Goal: Information Seeking & Learning: Understand process/instructions

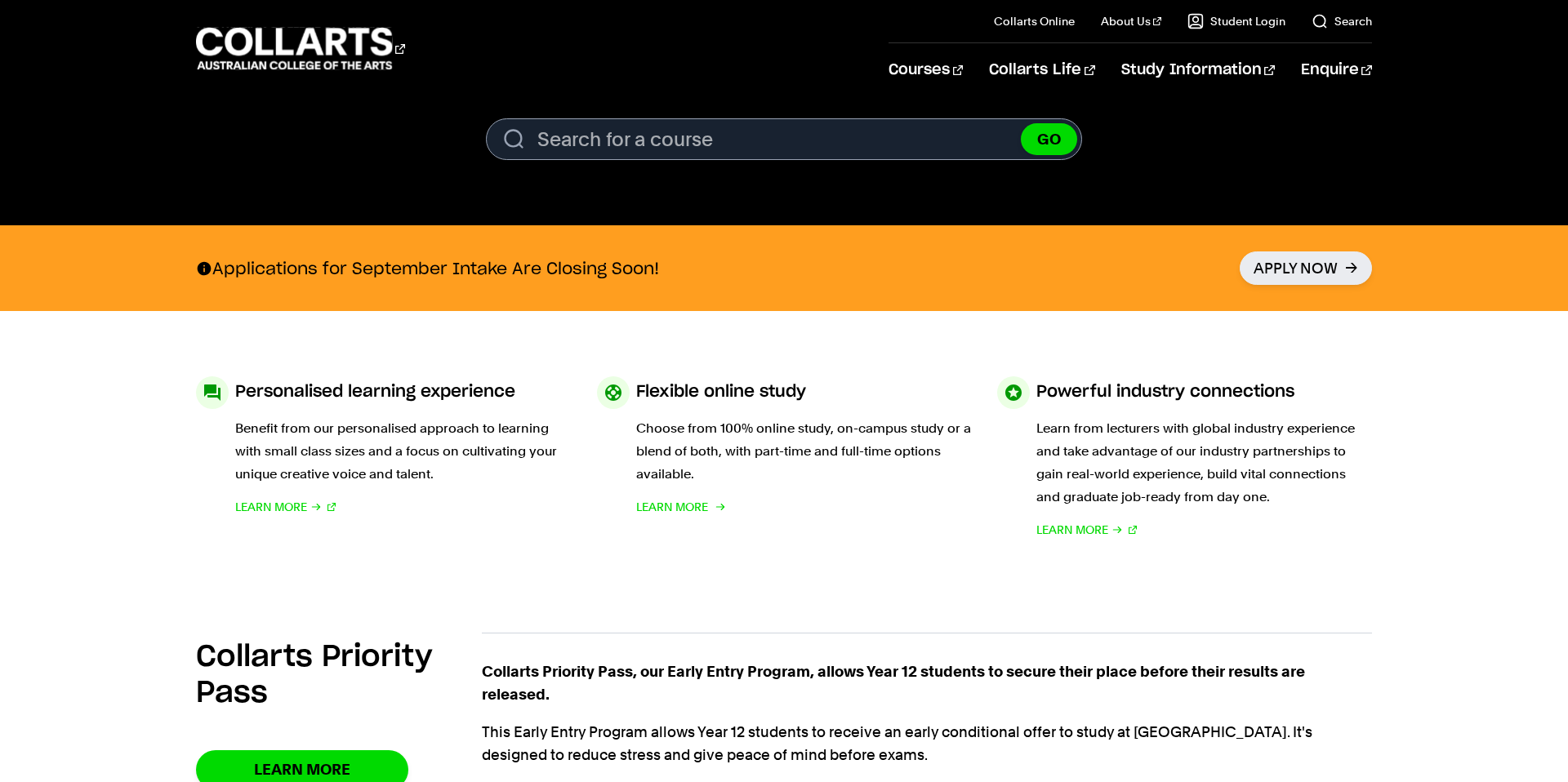
scroll to position [593, 0]
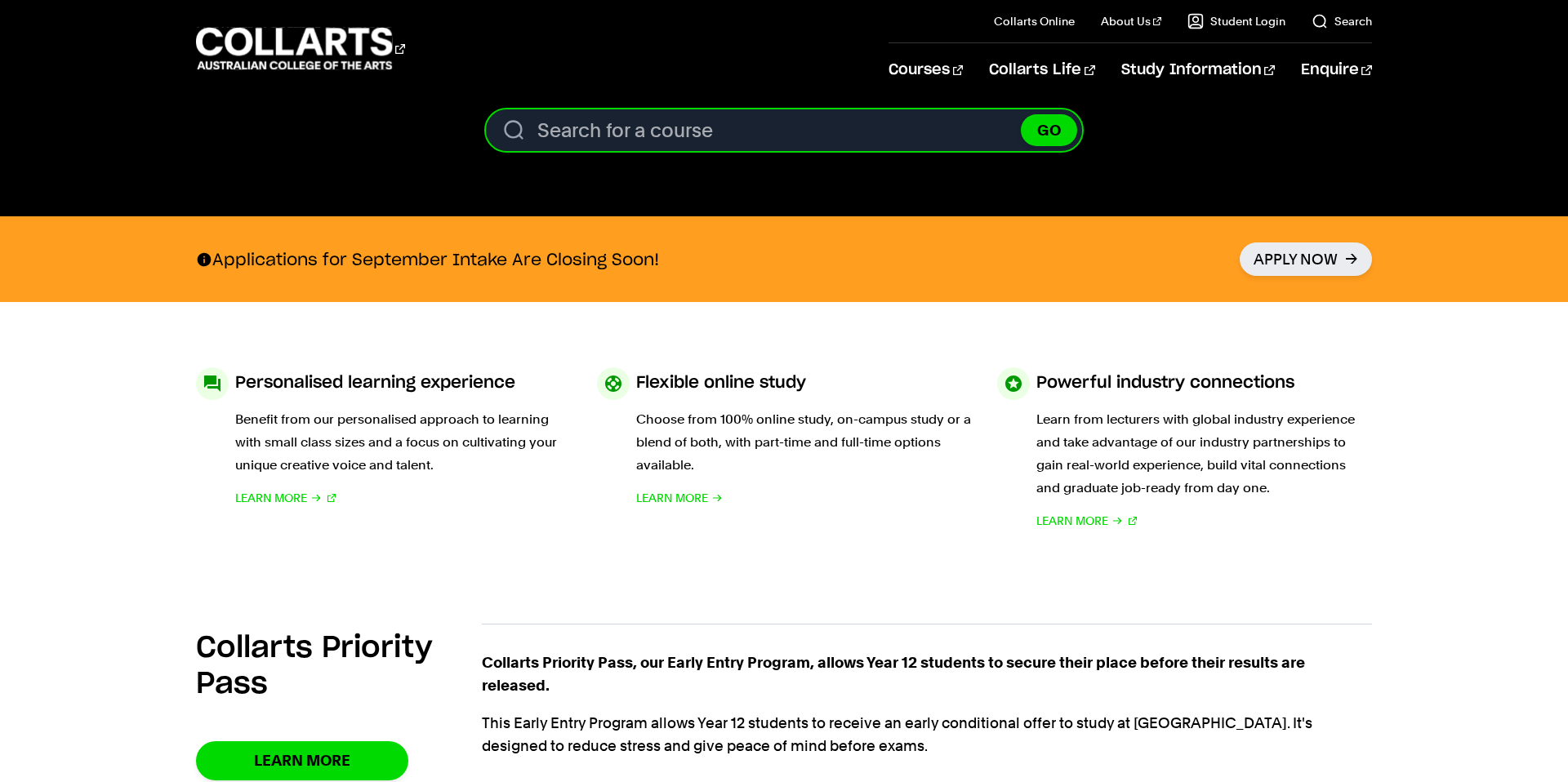
click at [641, 133] on input "Search for a course" at bounding box center [784, 130] width 596 height 42
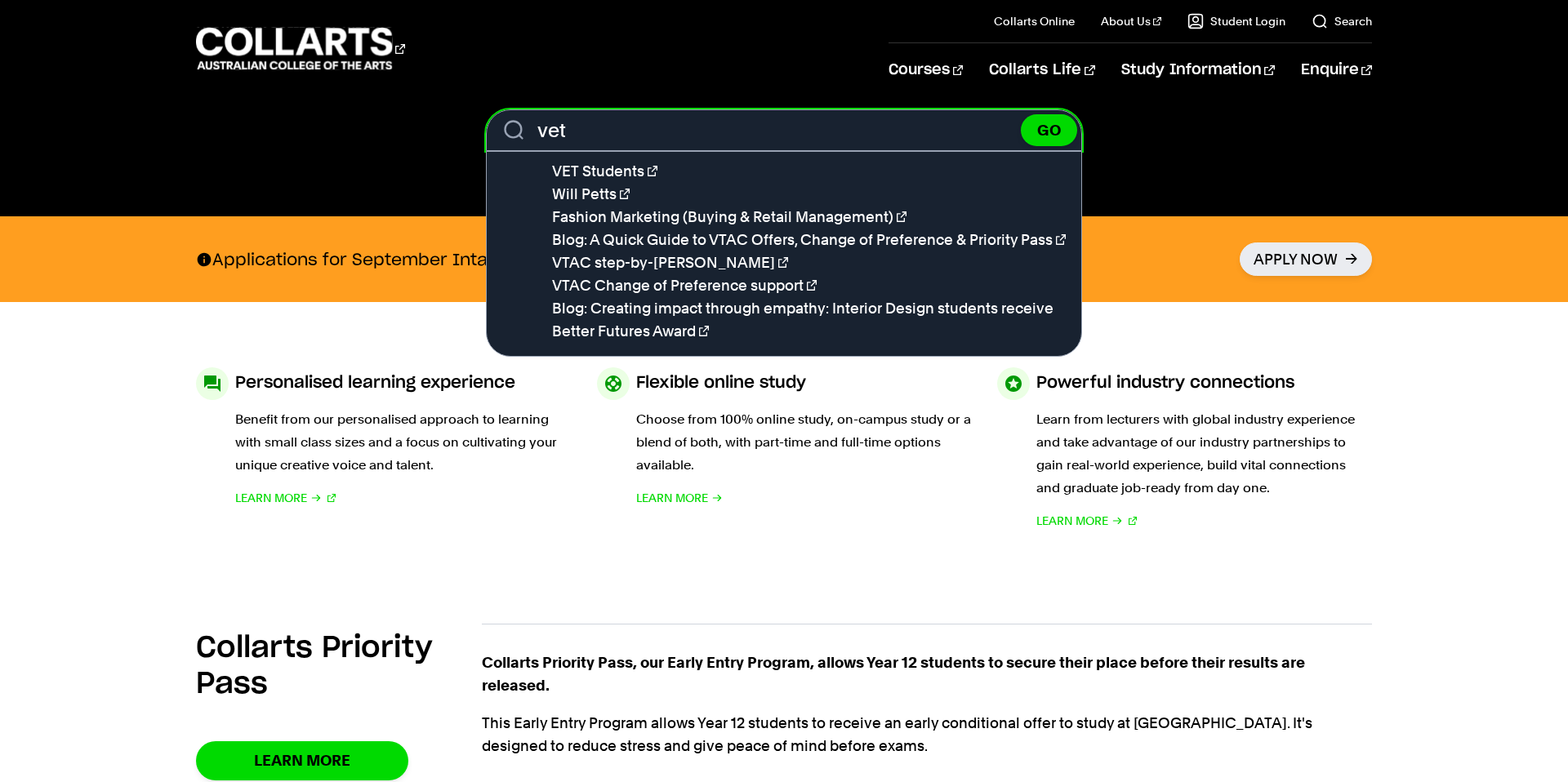
type input "vet"
click at [1021, 115] on button "GO" at bounding box center [1049, 130] width 57 height 32
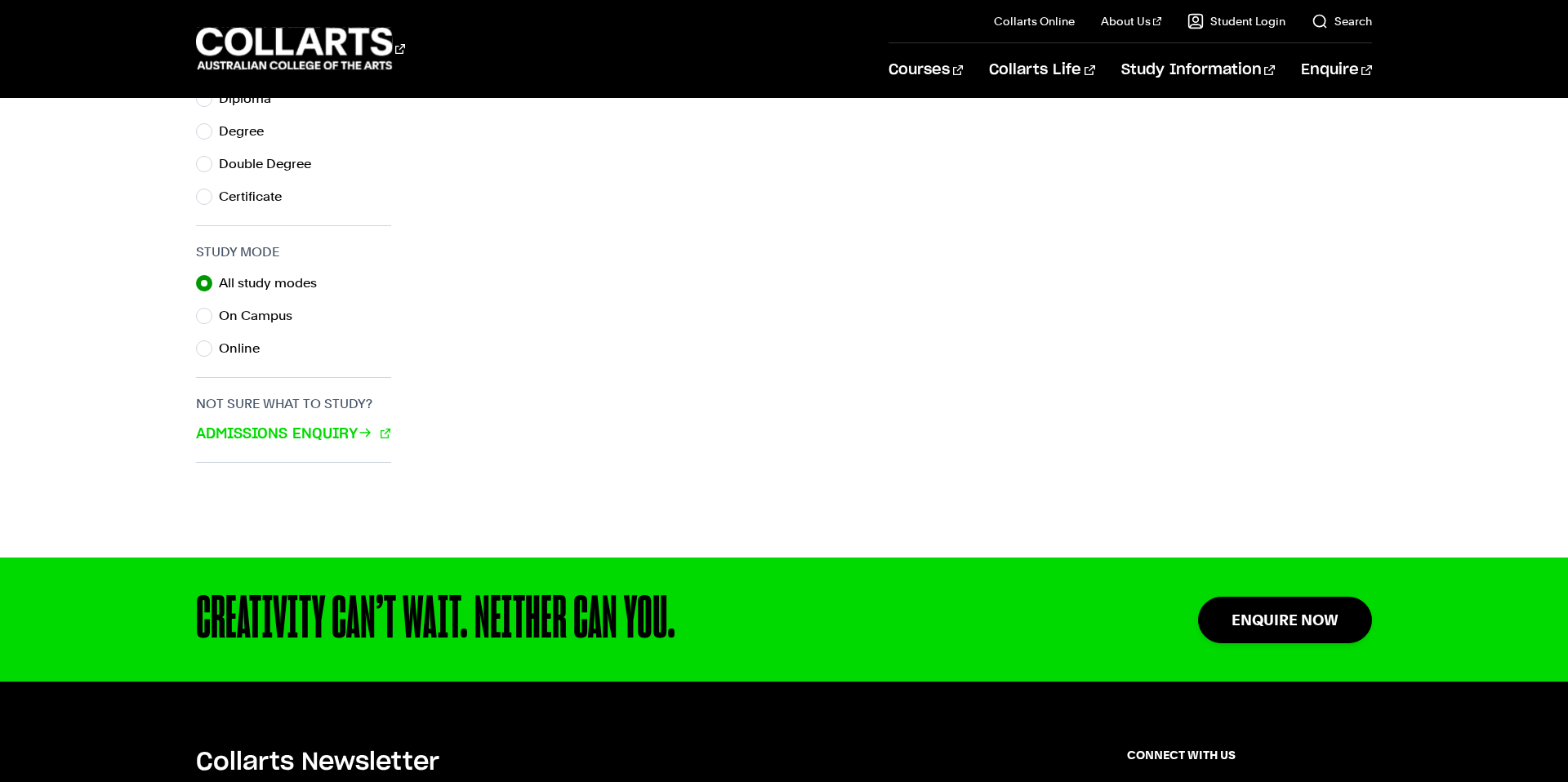
scroll to position [915, 0]
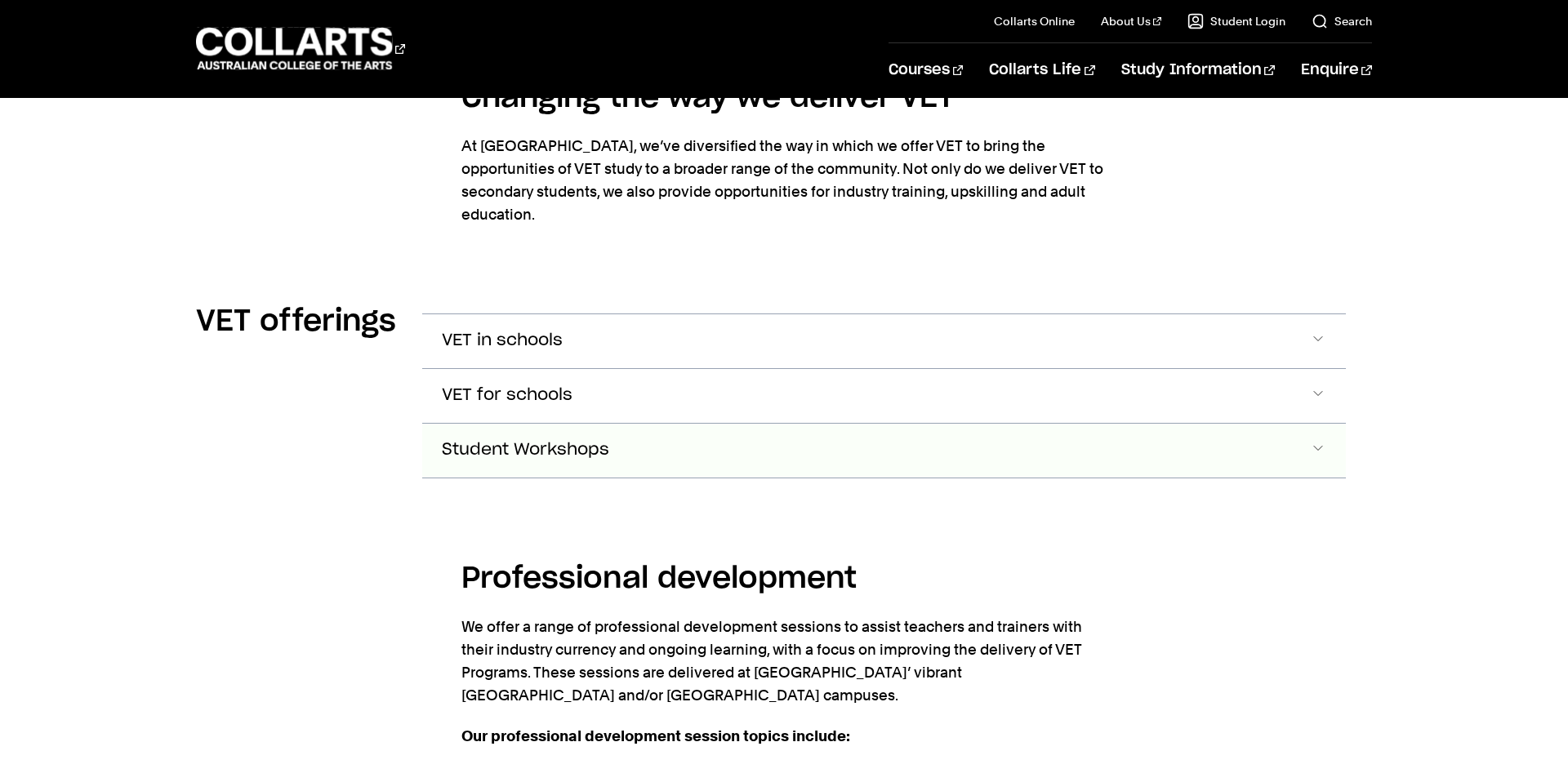
scroll to position [2089, 0]
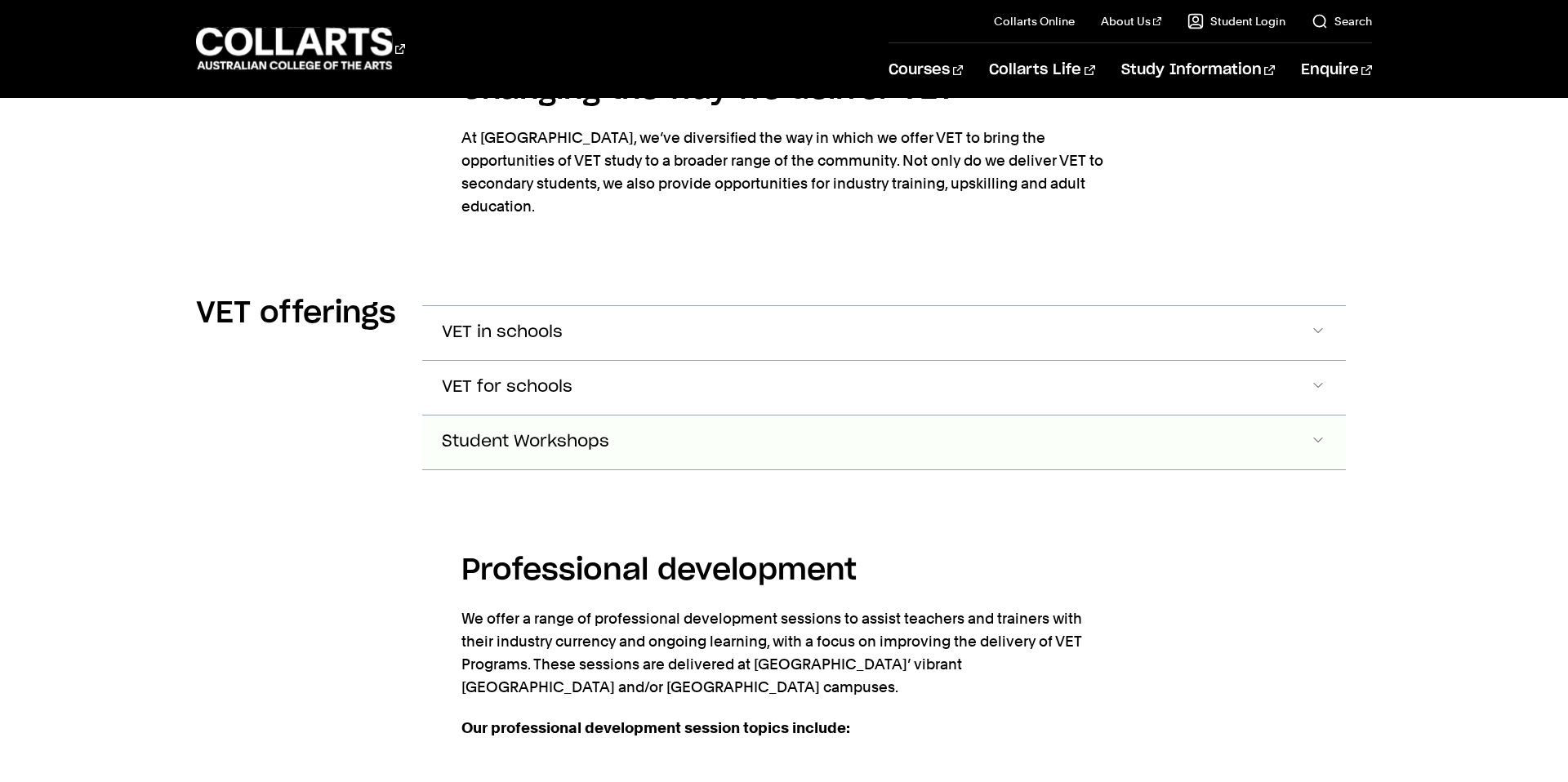
click at [1312, 344] on span "Accordion Section" at bounding box center [1318, 333] width 16 height 21
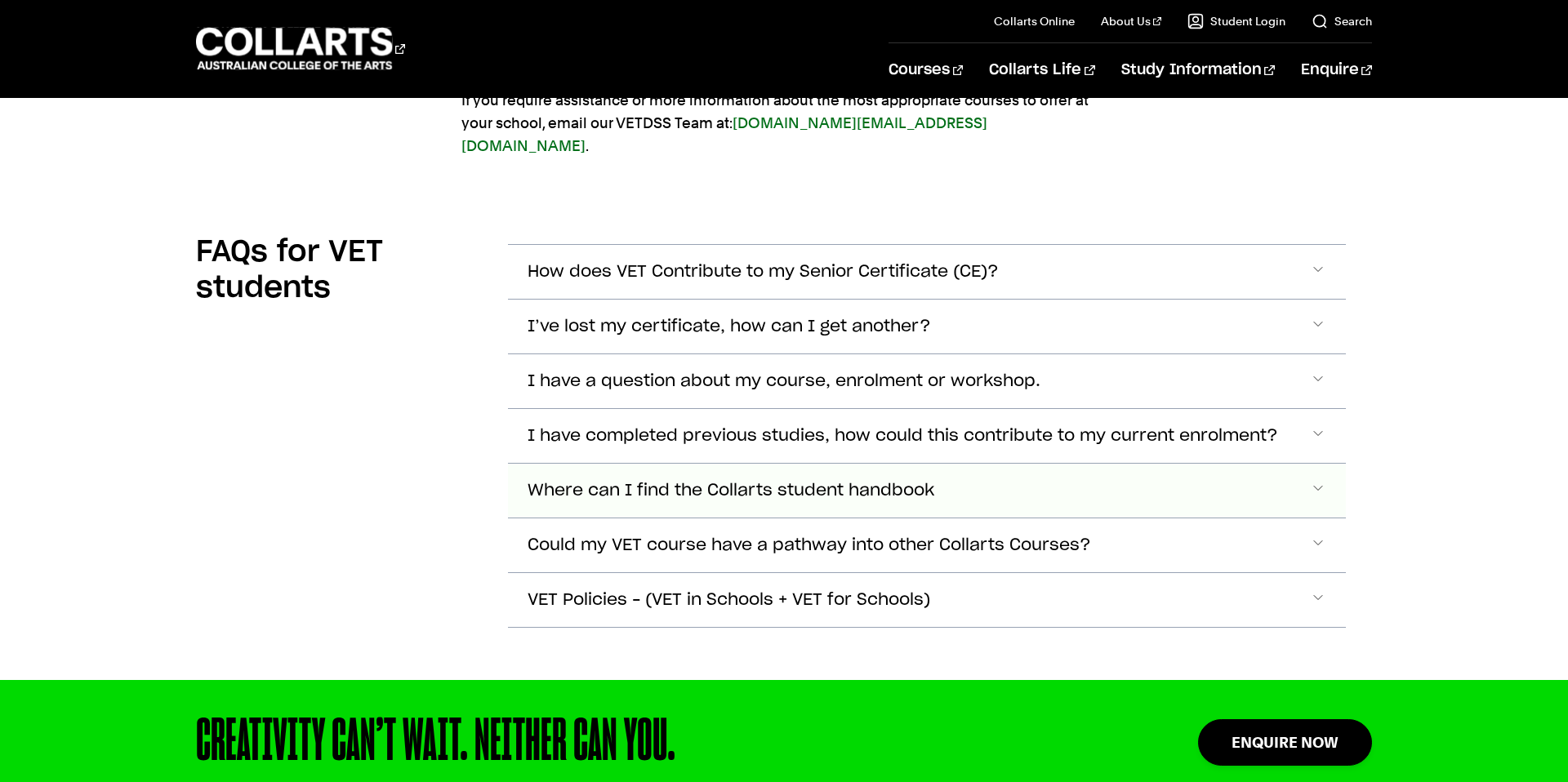
scroll to position [4513, 0]
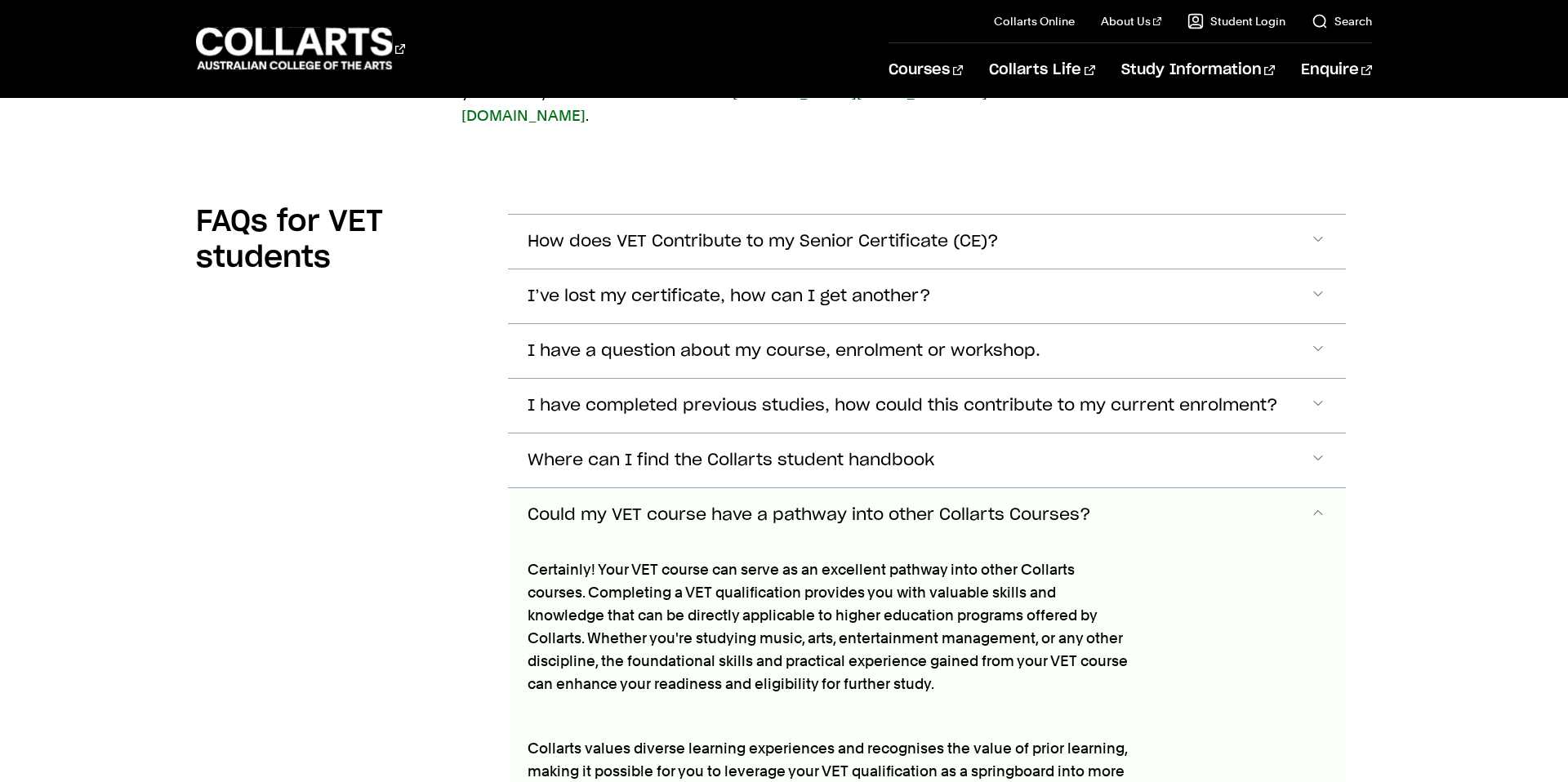
scroll to position [4522, 0]
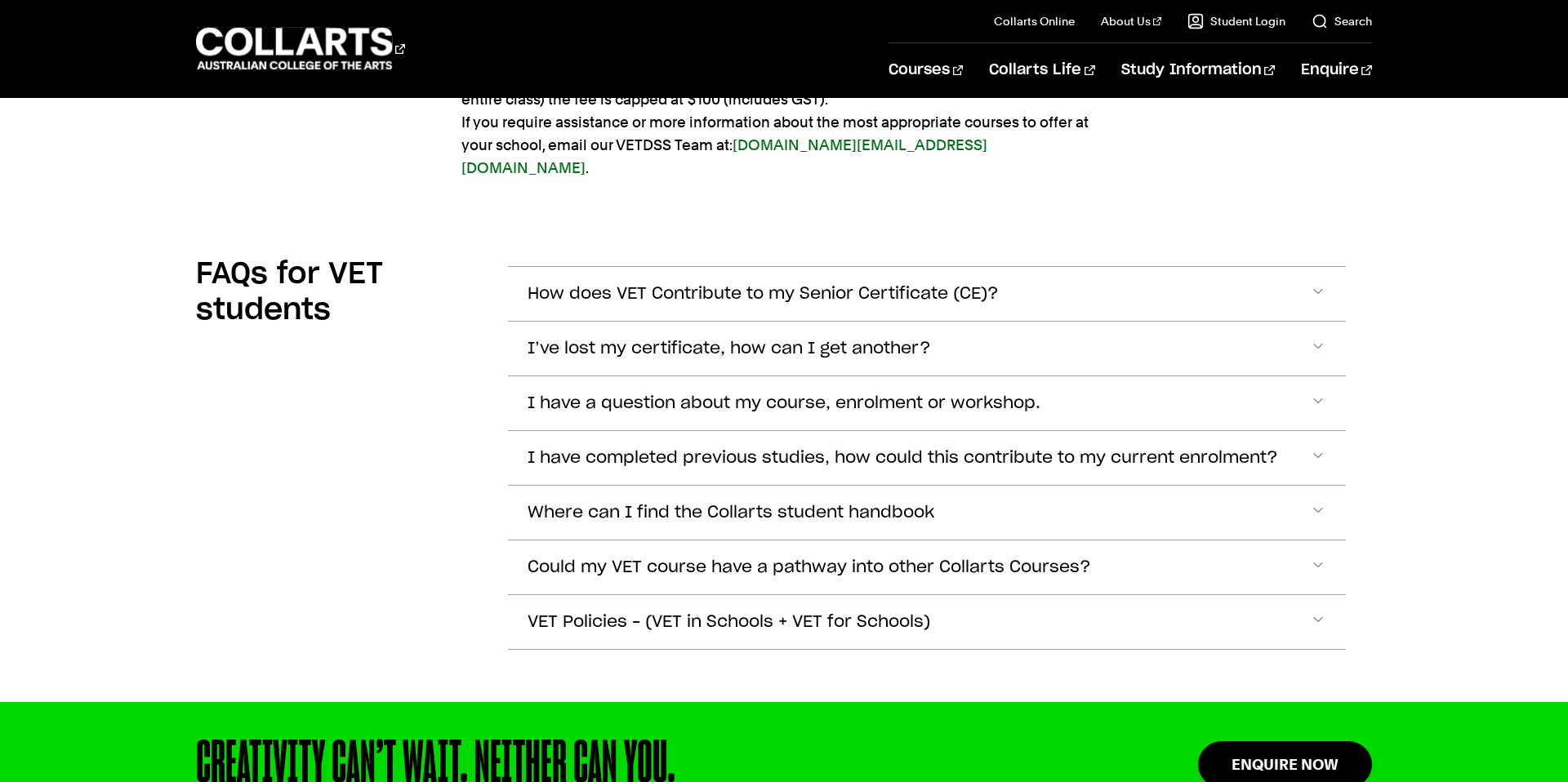
scroll to position [4491, 0]
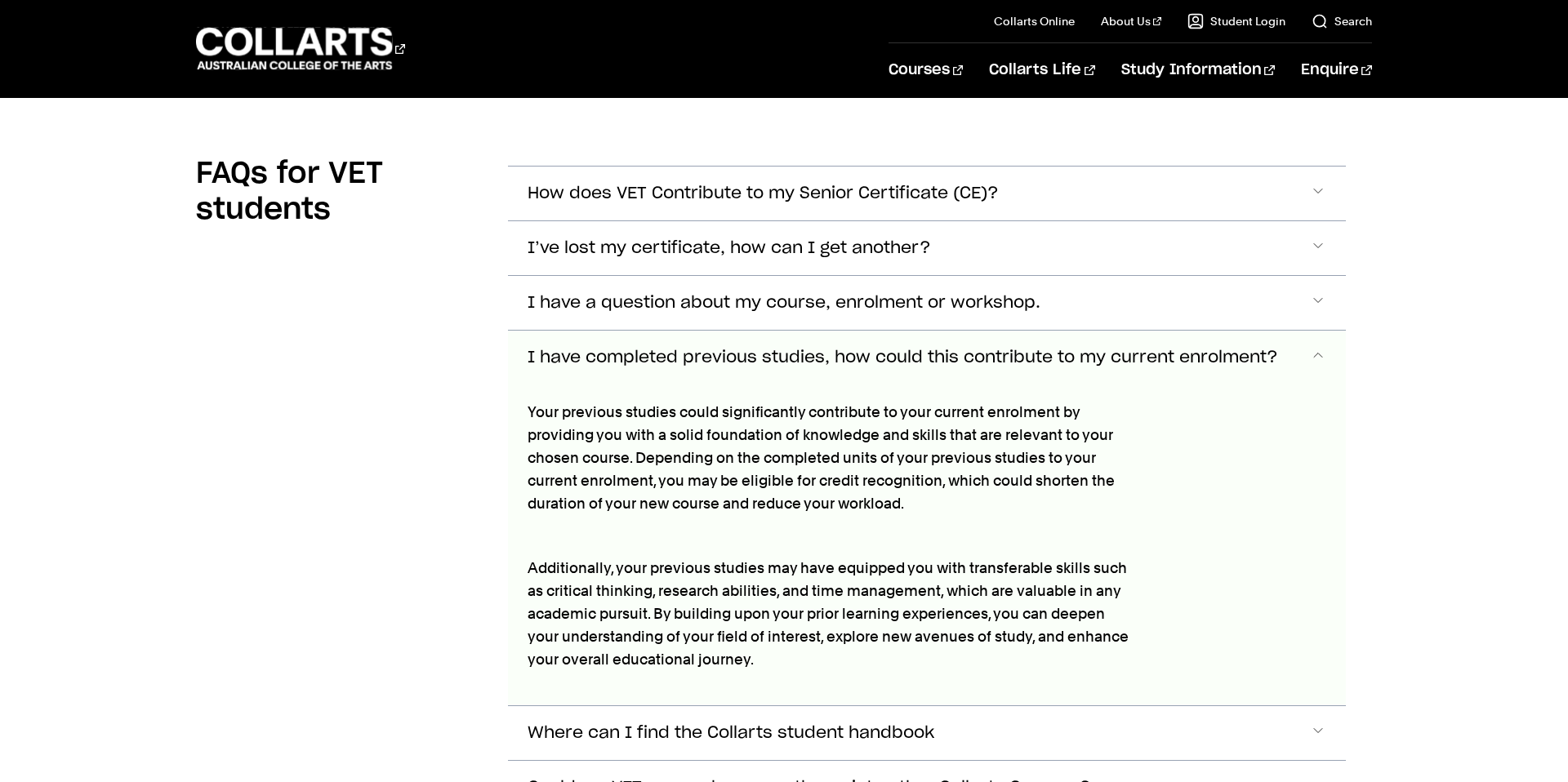
scroll to position [4594, 0]
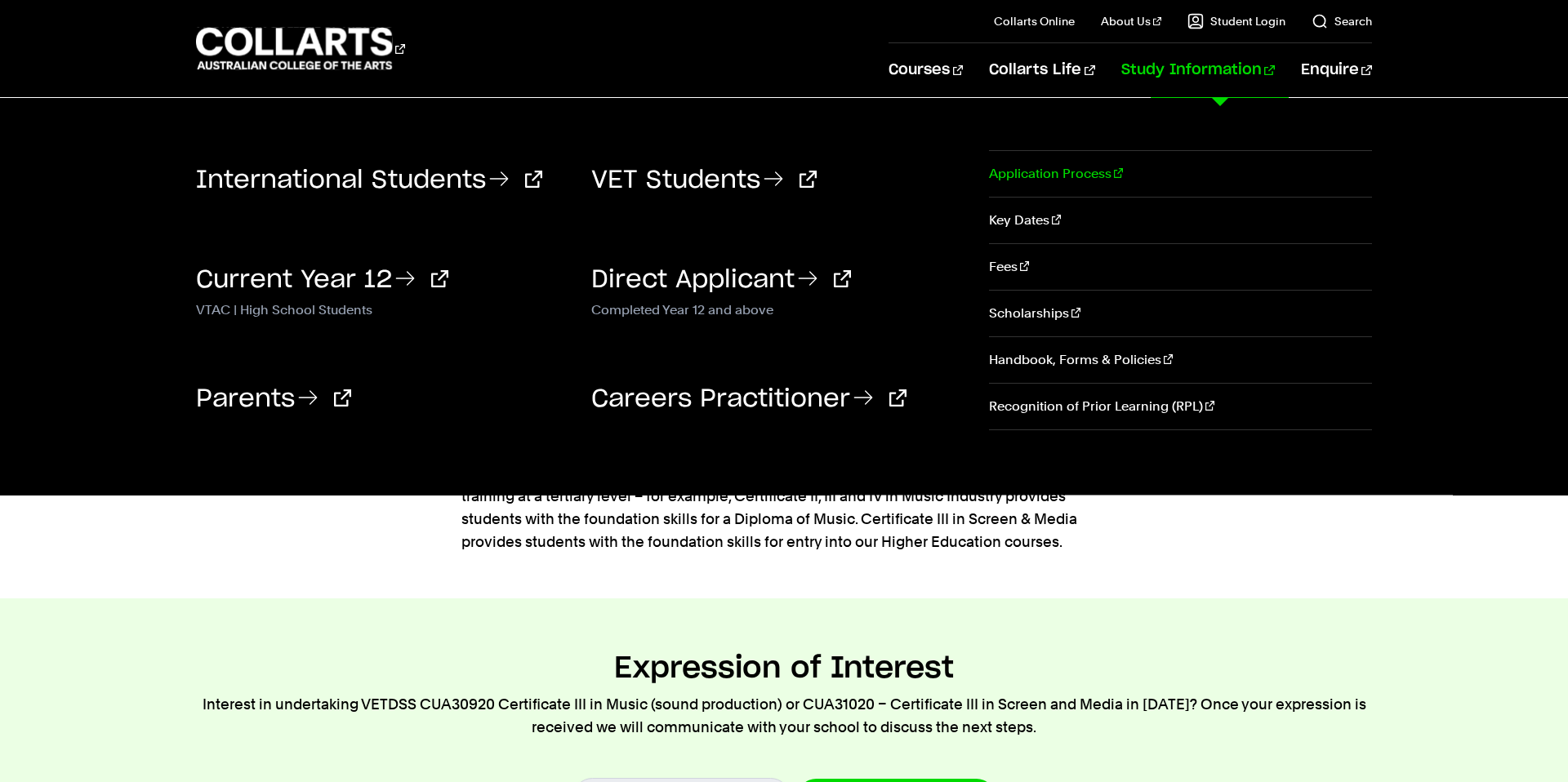
scroll to position [192, 0]
click at [1076, 174] on link "Application Process" at bounding box center [1181, 174] width 383 height 46
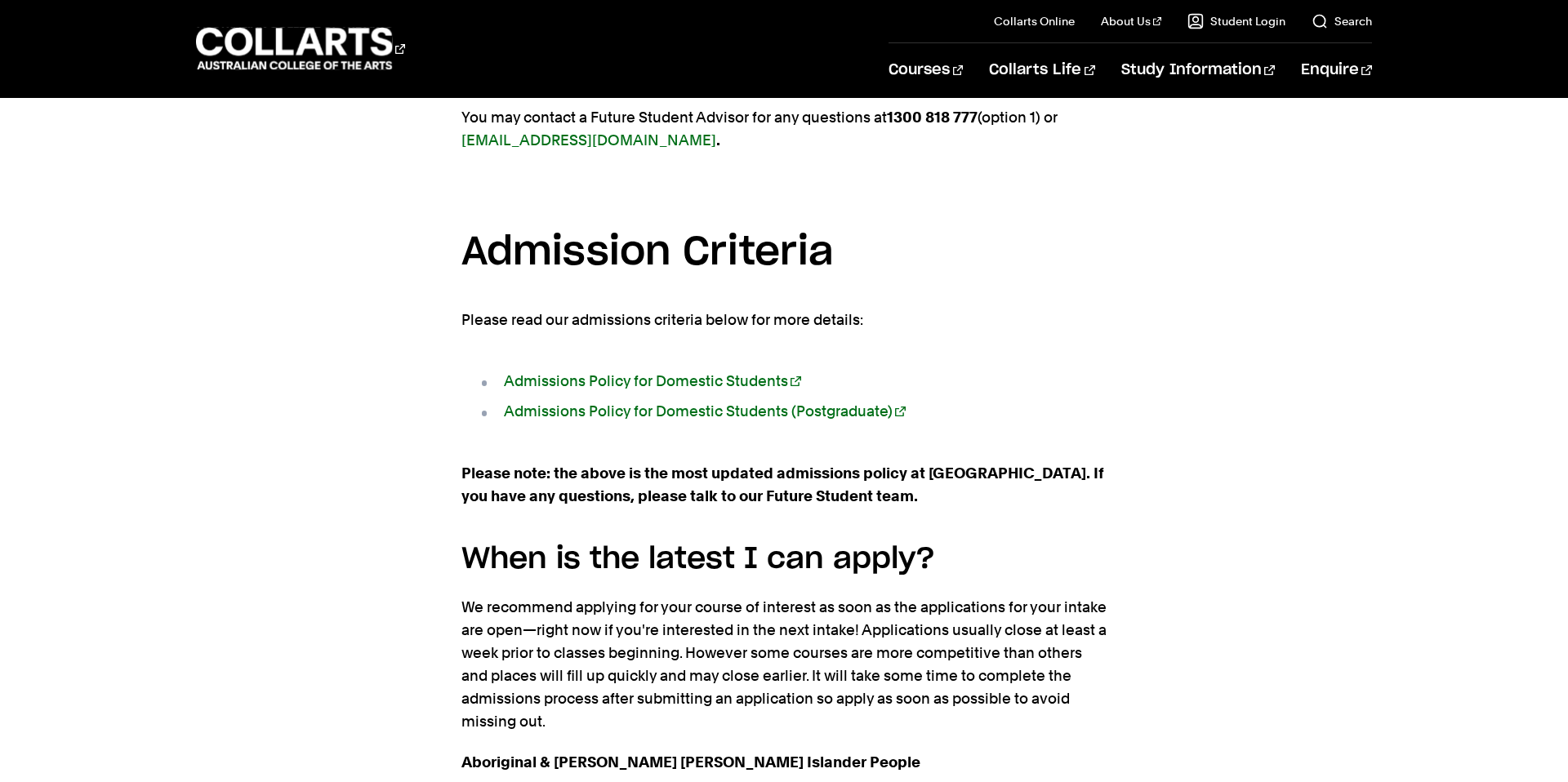
scroll to position [1409, 0]
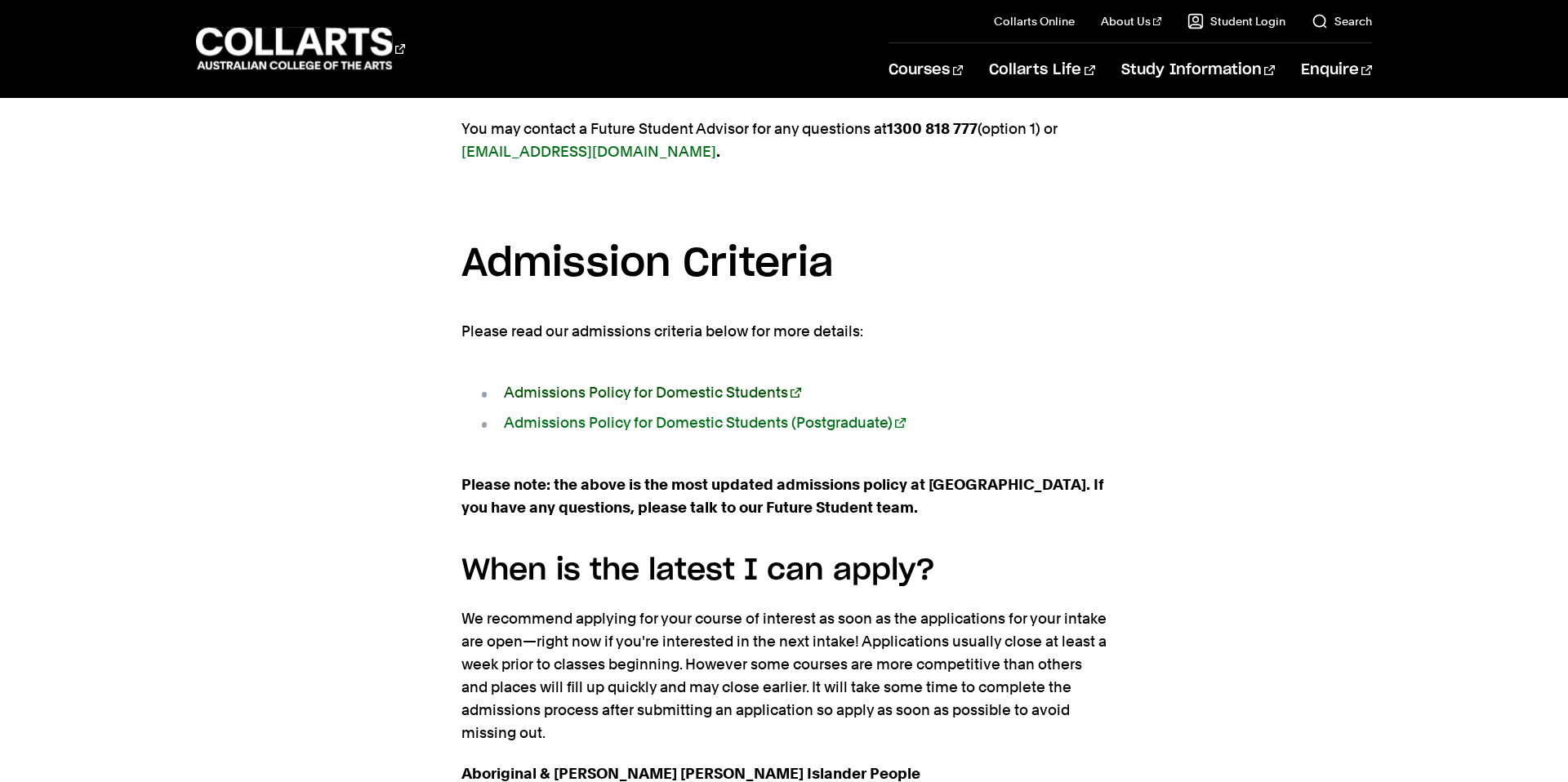
click at [745, 384] on link "Admissions Policy for Domestic Students" at bounding box center [652, 392] width 297 height 17
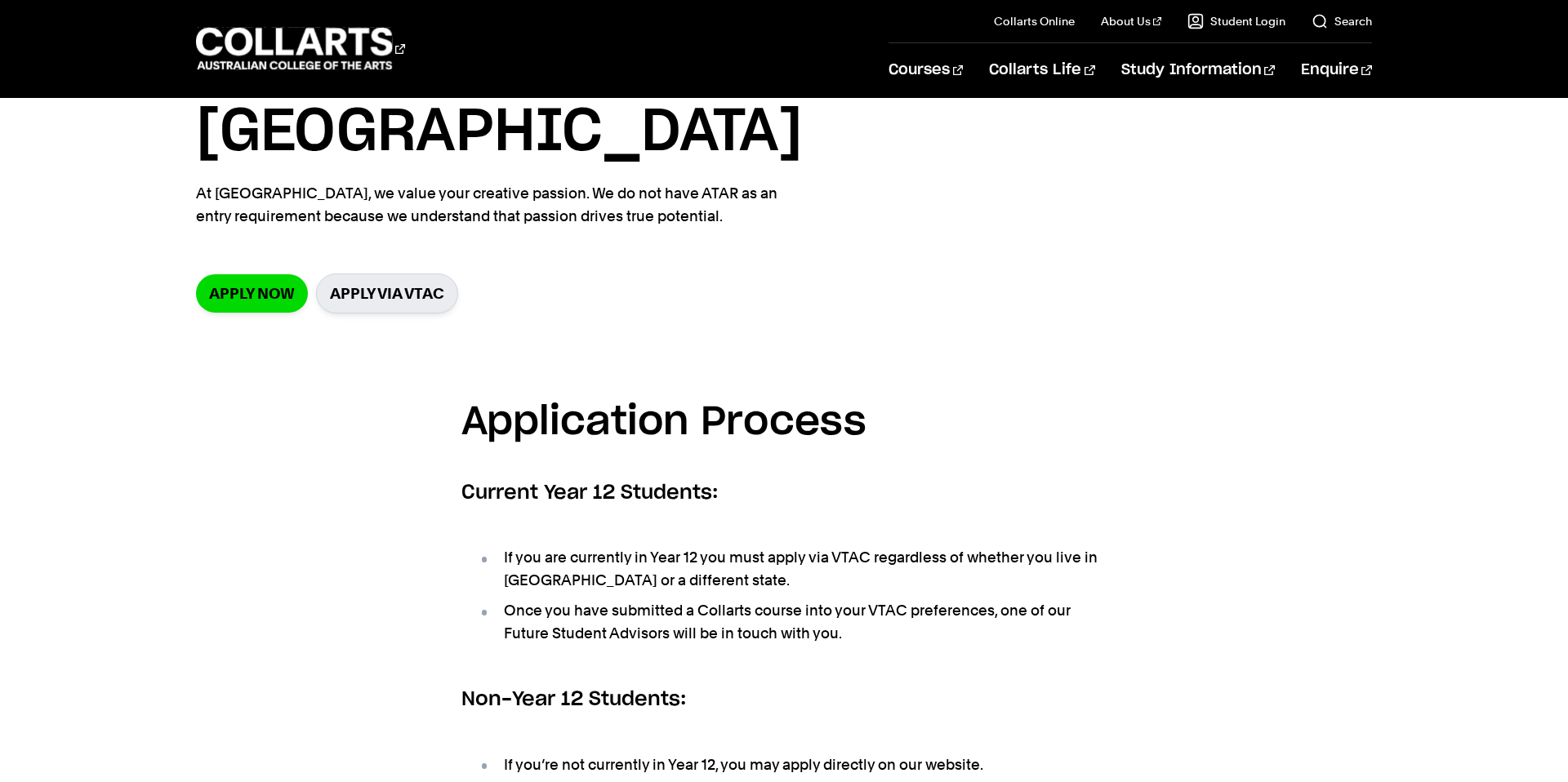
scroll to position [142, 0]
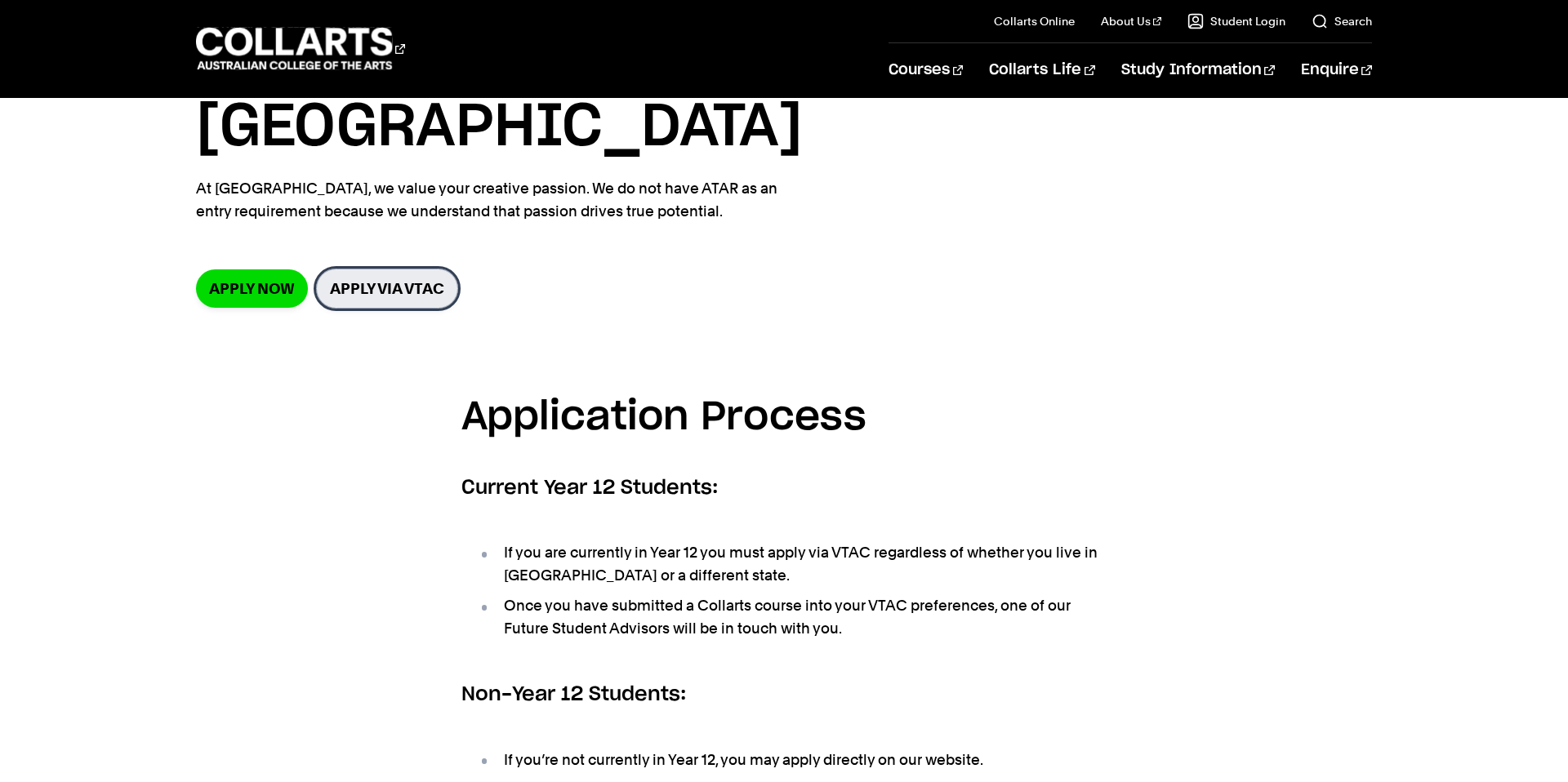
click at [359, 269] on link "Apply via VTAC" at bounding box center [387, 288] width 142 height 40
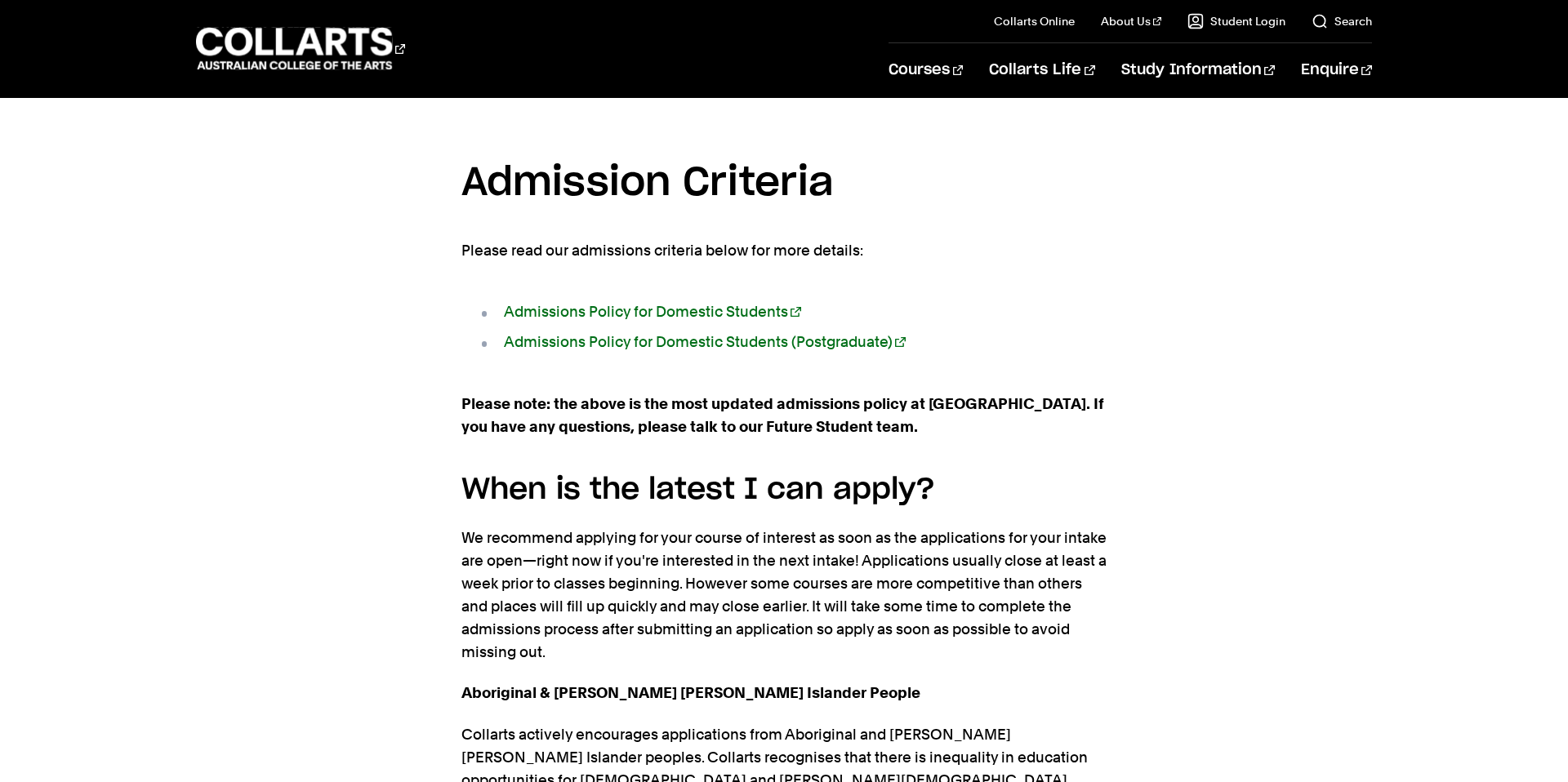
scroll to position [1494, 0]
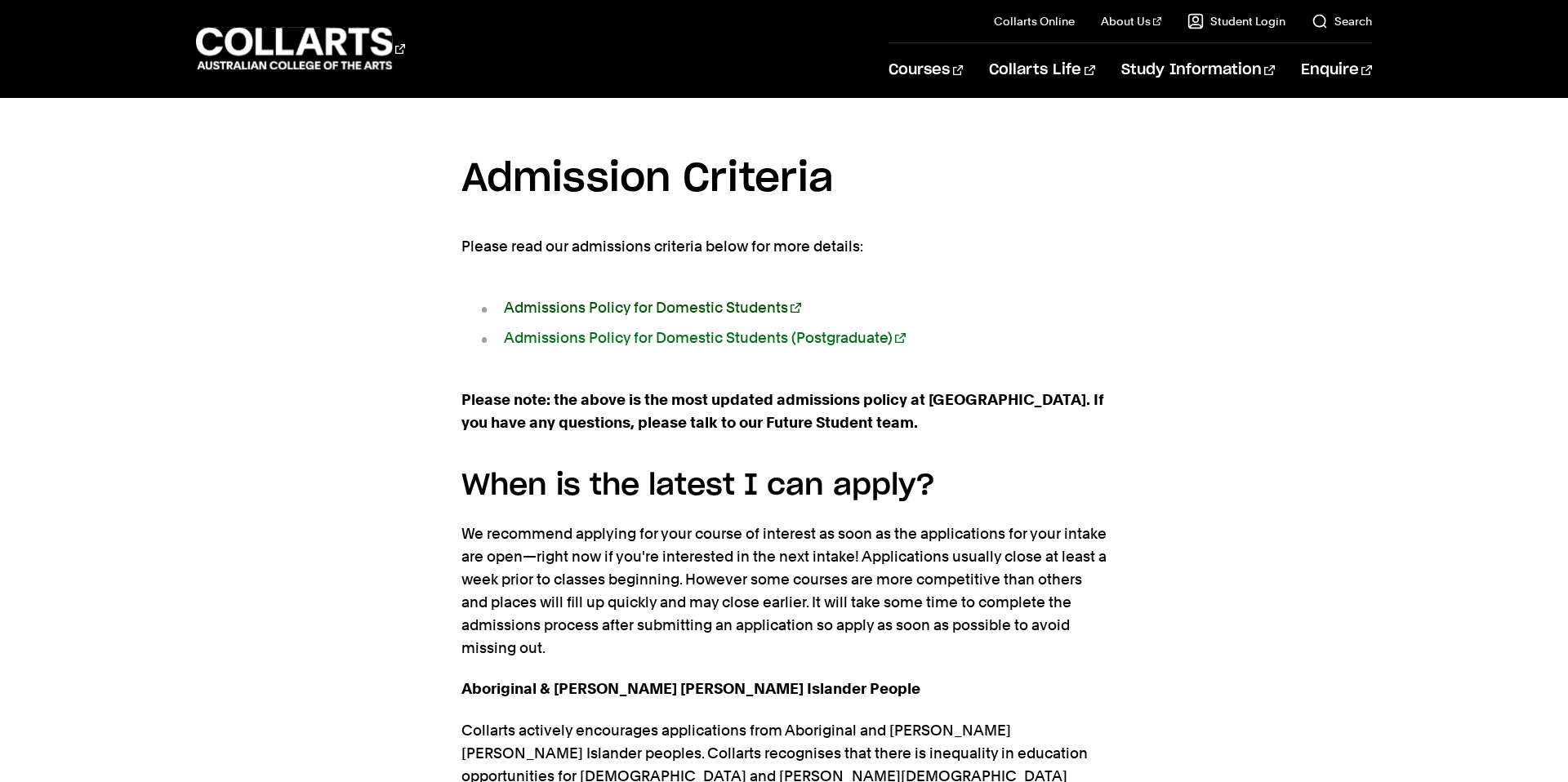
click at [732, 299] on link "Admissions Policy for Domestic Students" at bounding box center [652, 307] width 297 height 17
click at [743, 329] on link "Admissions Policy for Domestic Students (Postgraduate)" at bounding box center [705, 337] width 401 height 17
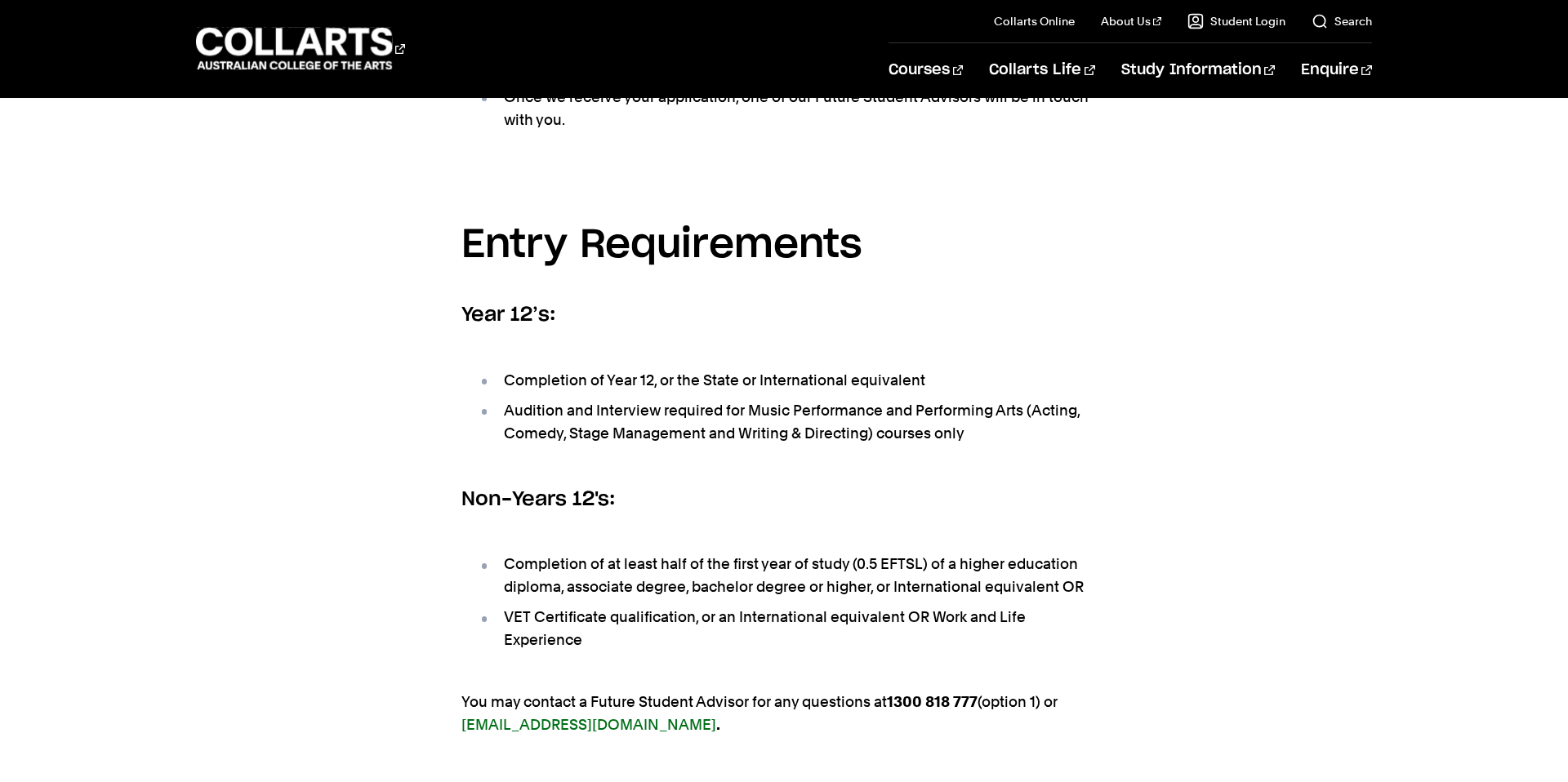
scroll to position [839, 0]
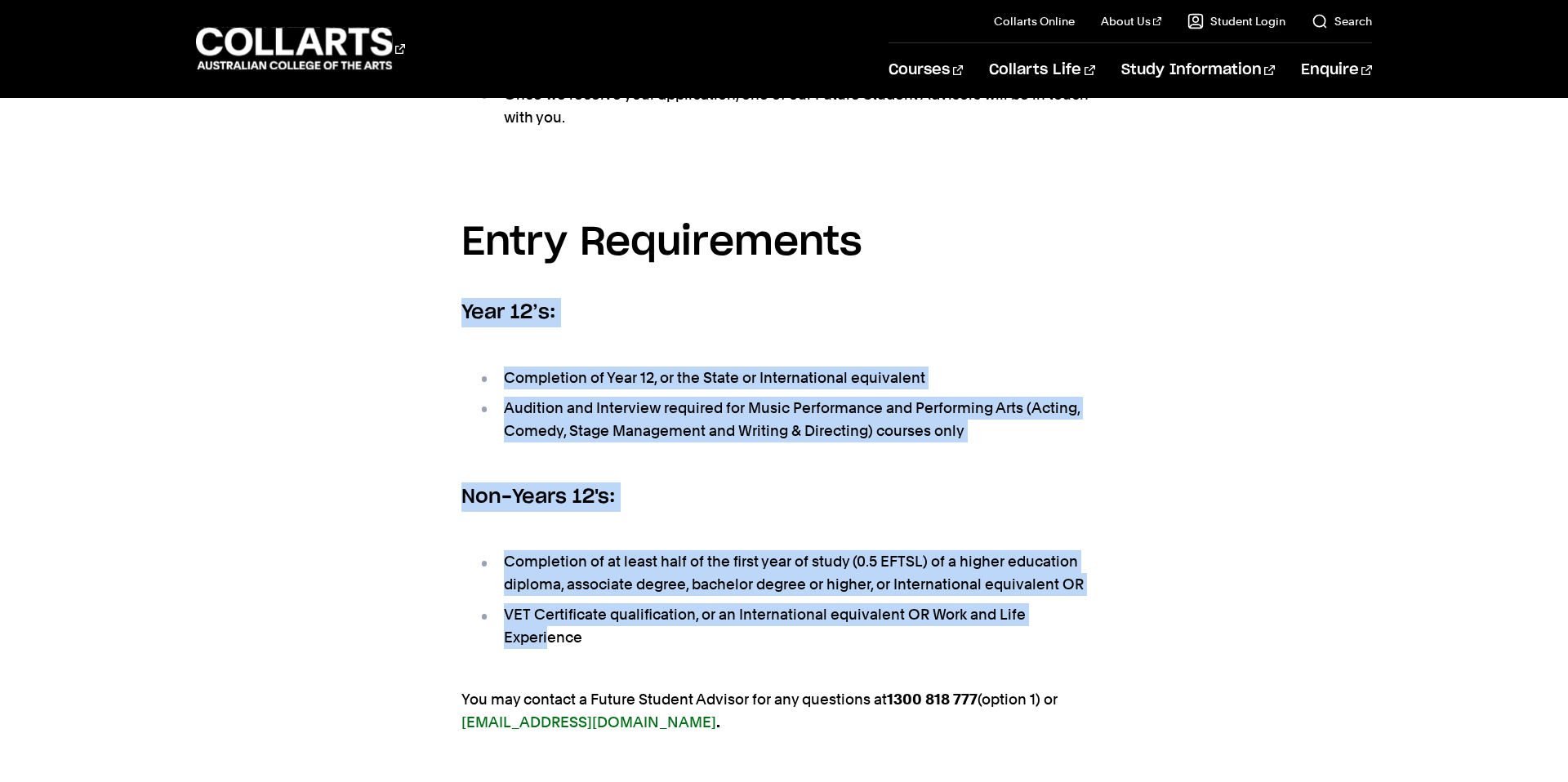
drag, startPoint x: 464, startPoint y: 236, endPoint x: 1070, endPoint y: 542, distance: 678.9
click at [1070, 542] on section "Application Process Current Year 12 Students: If you are currently in Year 12 y…" at bounding box center [784, 221] width 646 height 1113
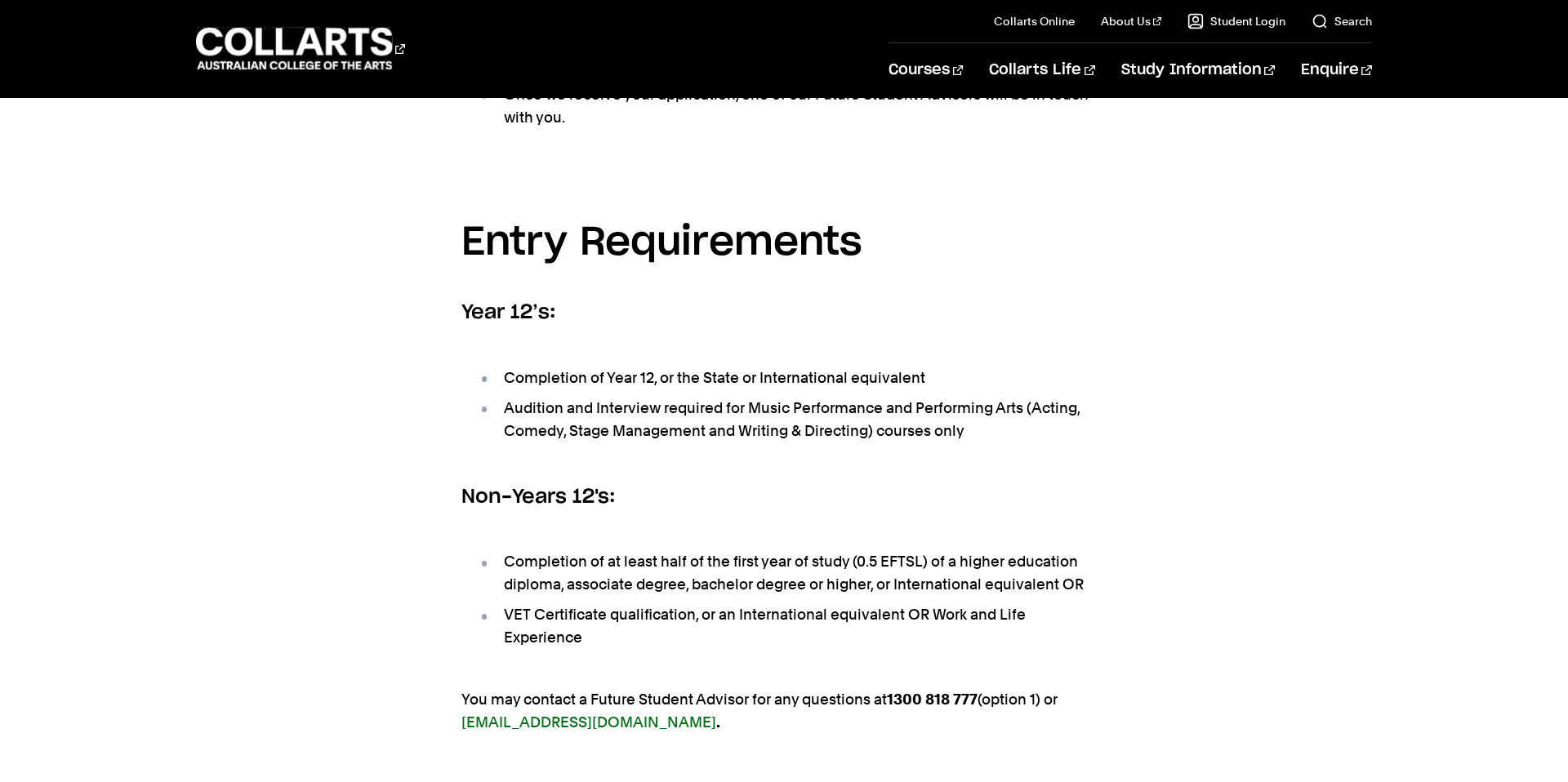
click at [470, 212] on h3 "Entry Requirements" at bounding box center [784, 243] width 646 height 63
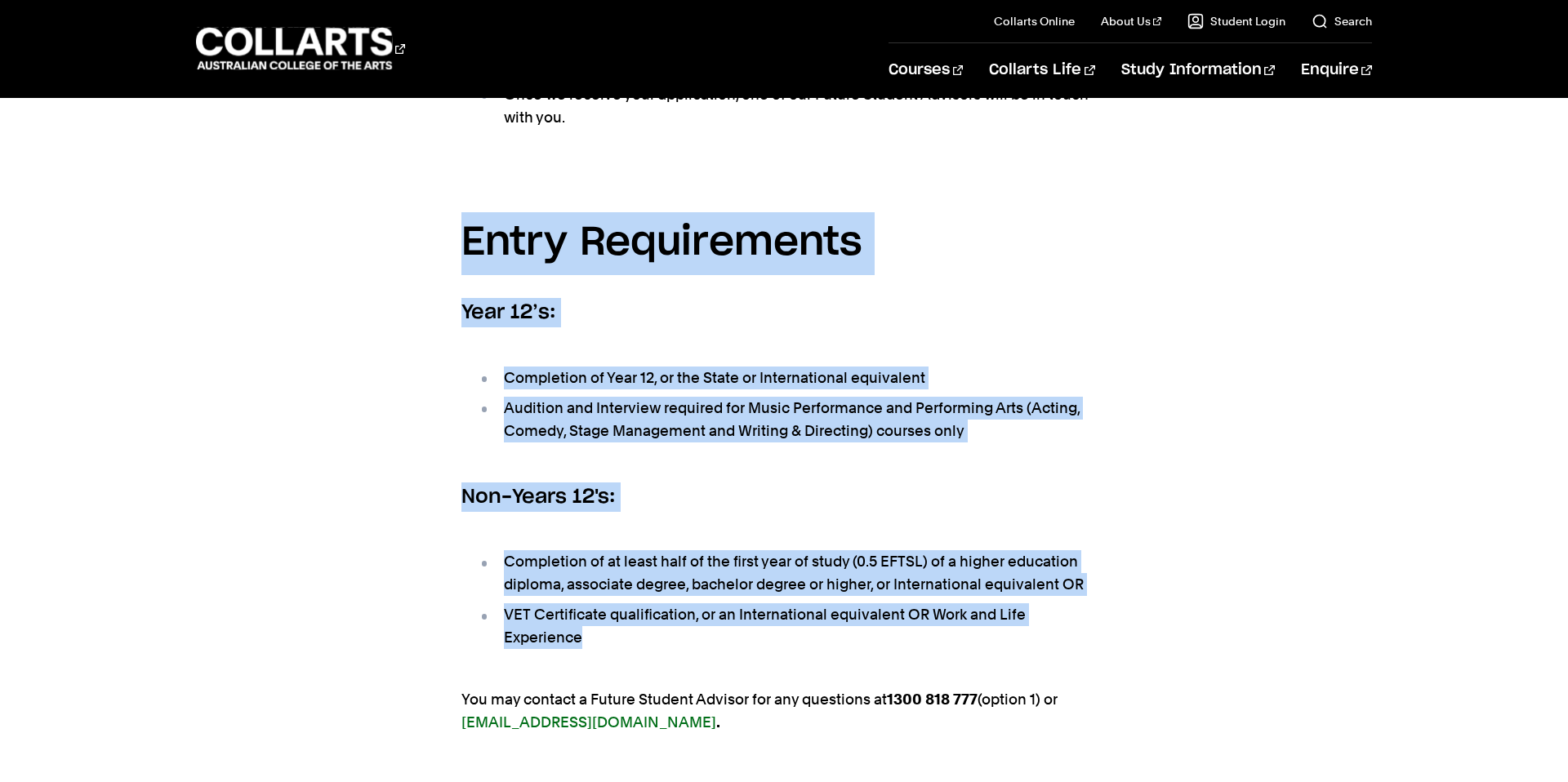
drag, startPoint x: 469, startPoint y: 170, endPoint x: 1143, endPoint y: 556, distance: 776.7
click at [1143, 556] on div "Application Process Current Year 12 Students: If you are currently in Year 12 y…" at bounding box center [784, 221] width 1443 height 1113
click at [764, 452] on section "Application Process Current Year 12 Students: If you are currently in Year 12 y…" at bounding box center [784, 221] width 646 height 1113
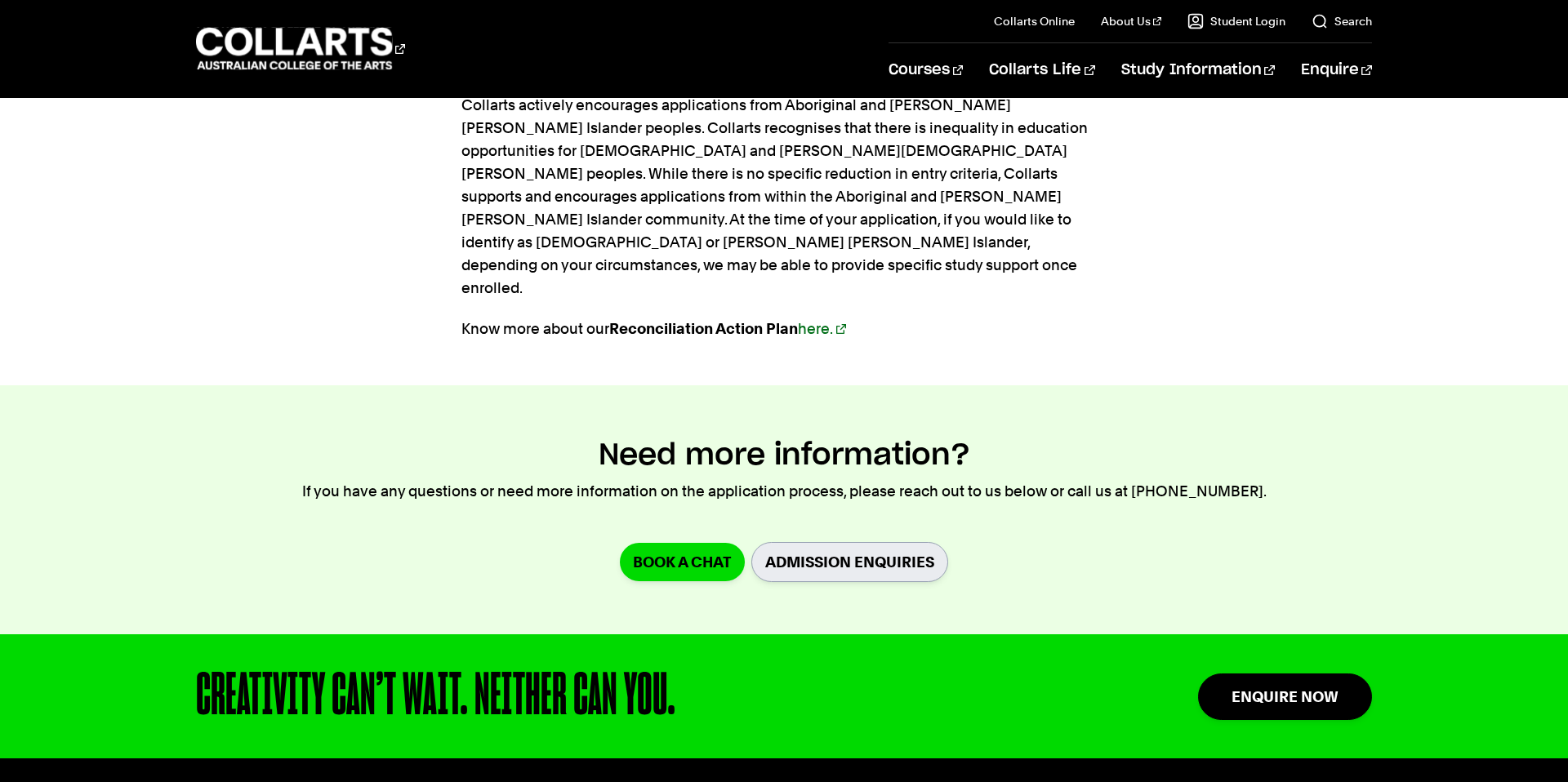
scroll to position [2116, 0]
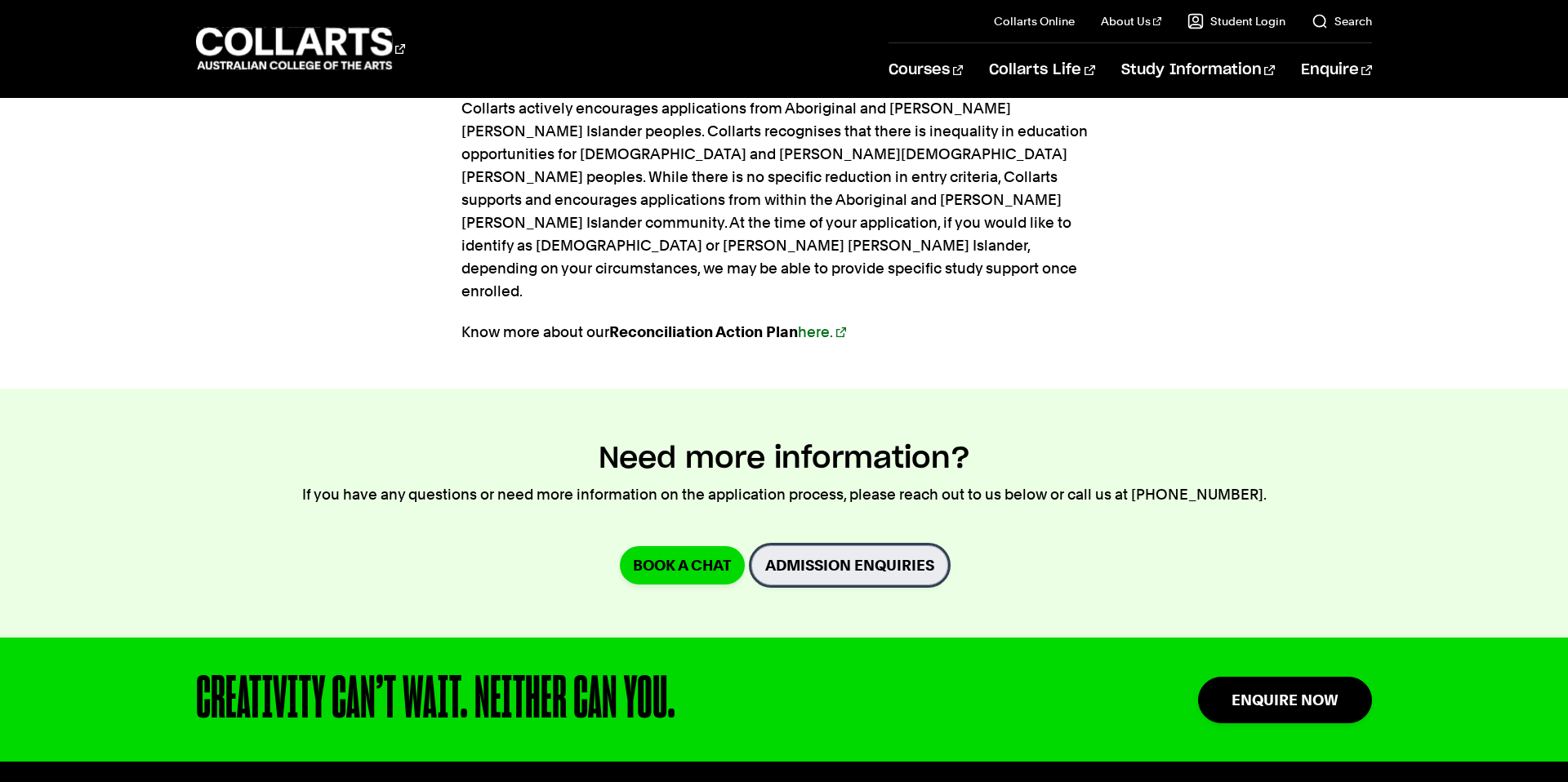
click at [809, 545] on link "Admission Enquiries" at bounding box center [850, 565] width 197 height 40
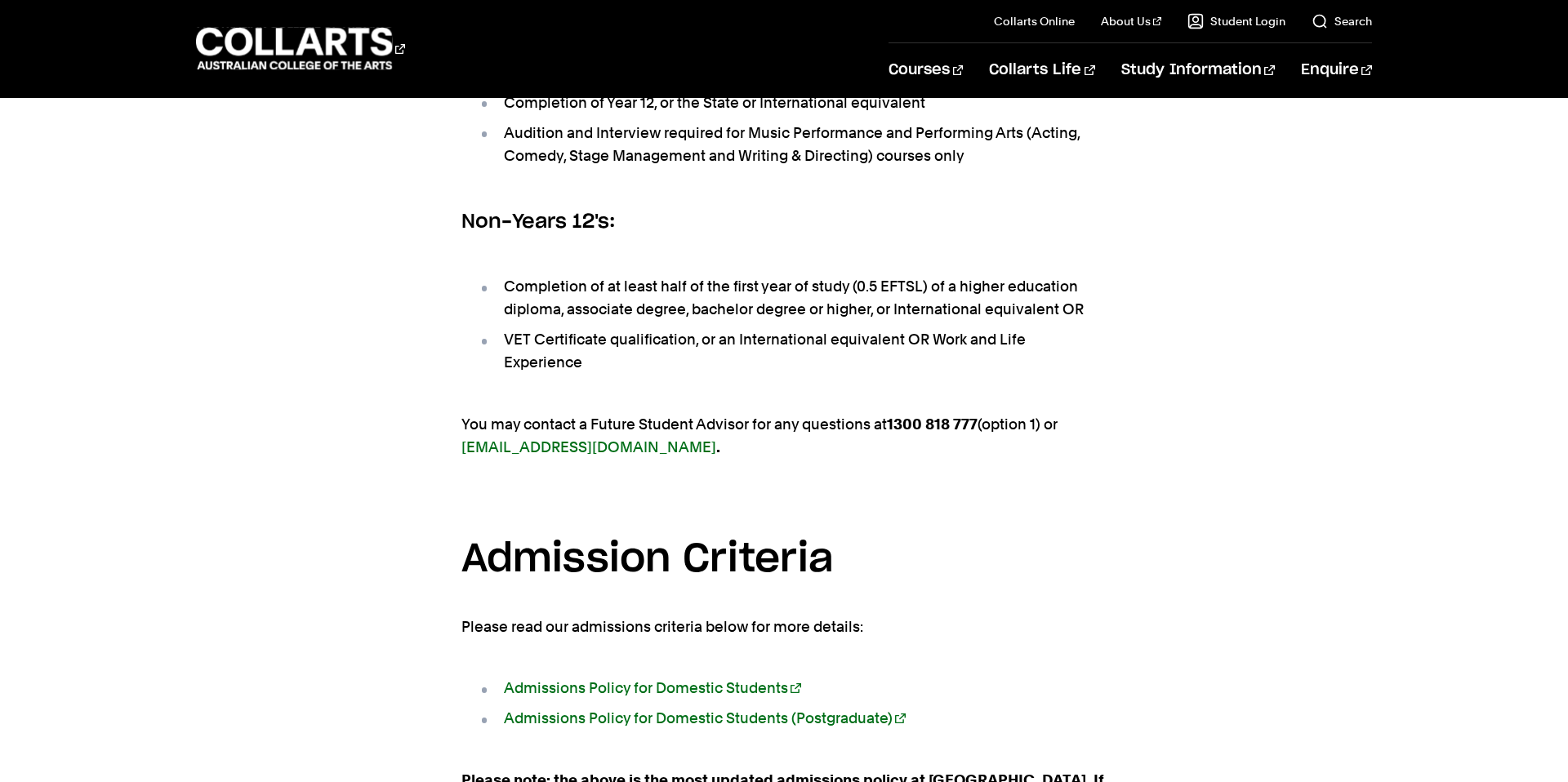
scroll to position [1101, 0]
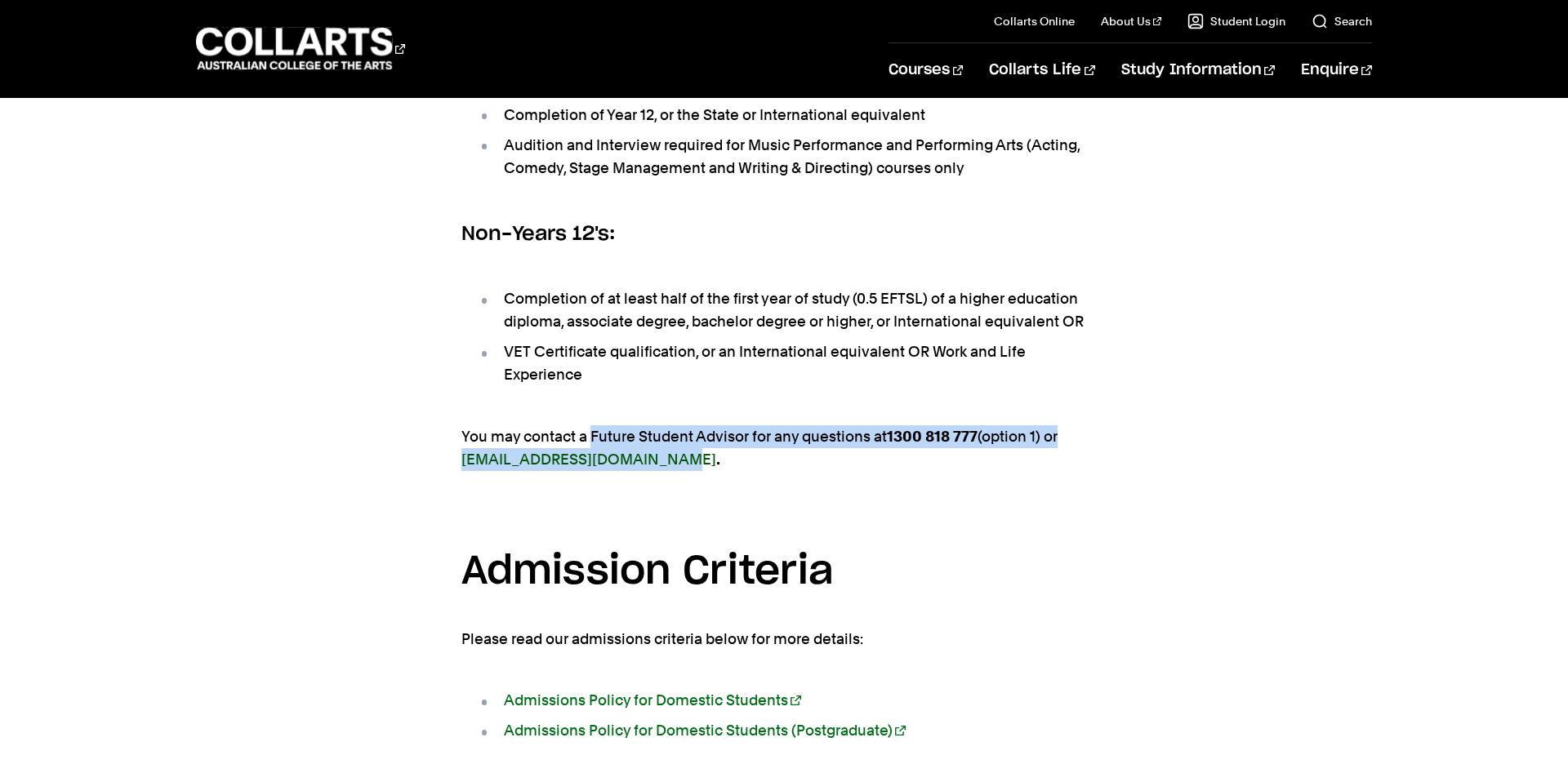
drag, startPoint x: 592, startPoint y: 340, endPoint x: 651, endPoint y: 369, distance: 65.7
click at [651, 425] on p "You may contact a Future Student Advisor for any questions at 1300 818 777 (opt…" at bounding box center [784, 448] width 646 height 46
copy p "Future Student Advisor for any questions at 1300 818 777 (option 1) or admissio…"
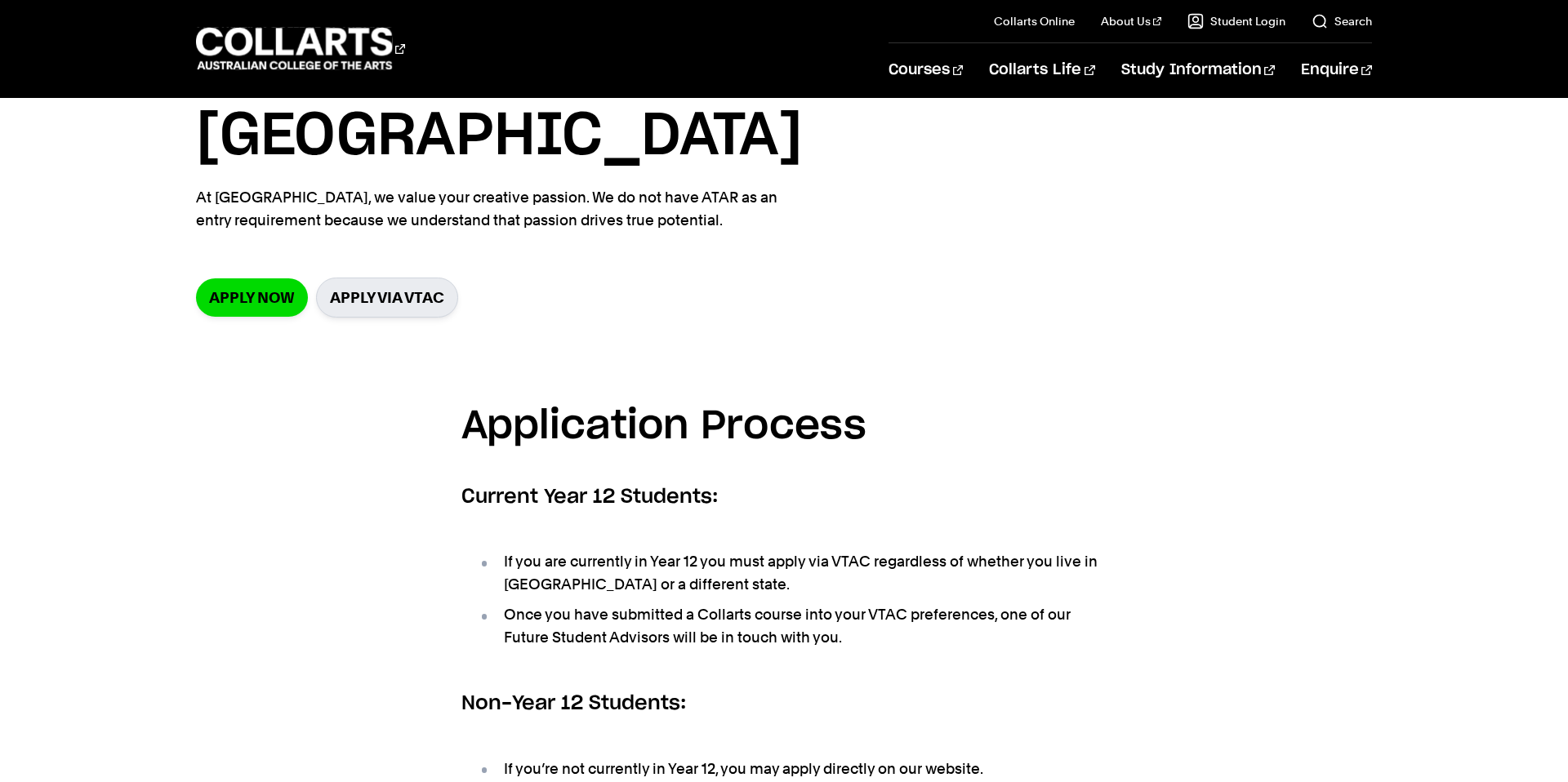
scroll to position [0, 0]
